Goal: Information Seeking & Learning: Find specific fact

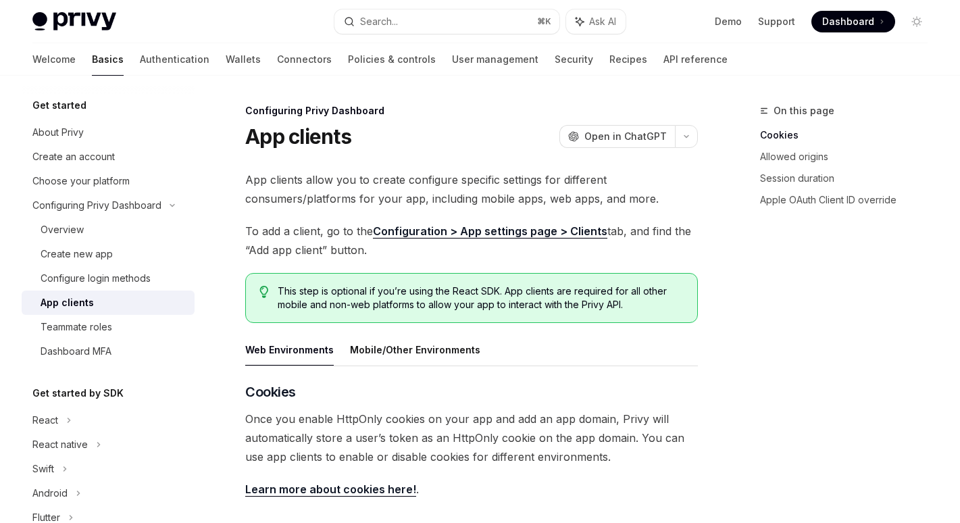
type textarea "*"
click at [371, 14] on div "Search..." at bounding box center [379, 22] width 38 height 16
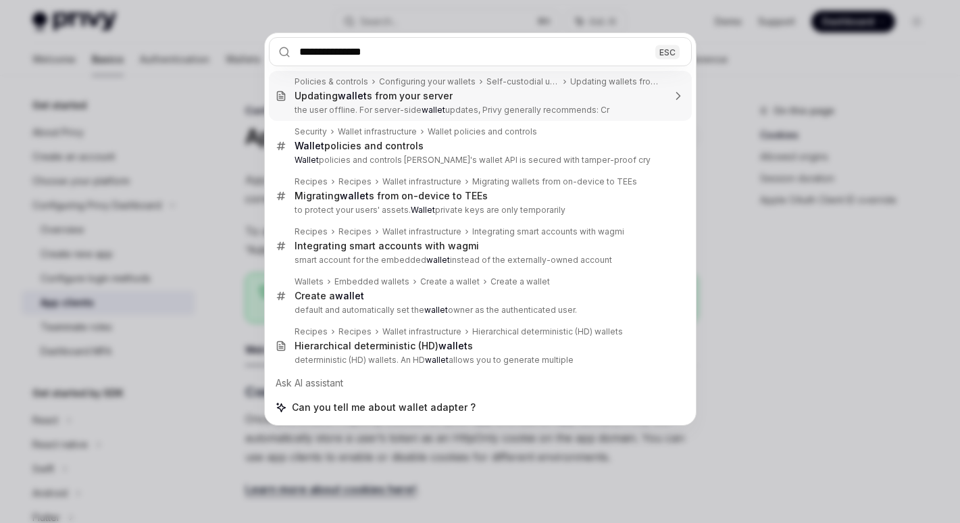
type input "**********"
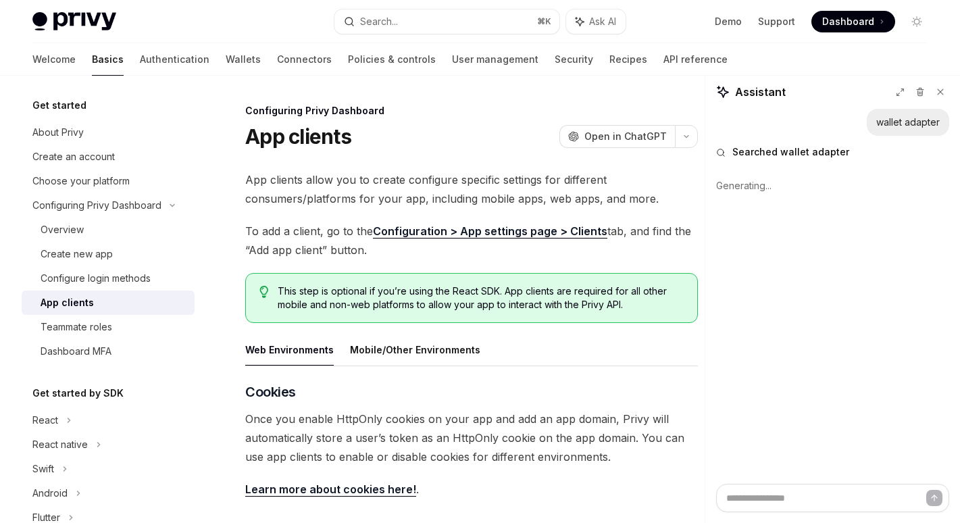
type textarea "*"
